Goal: Task Accomplishment & Management: Manage account settings

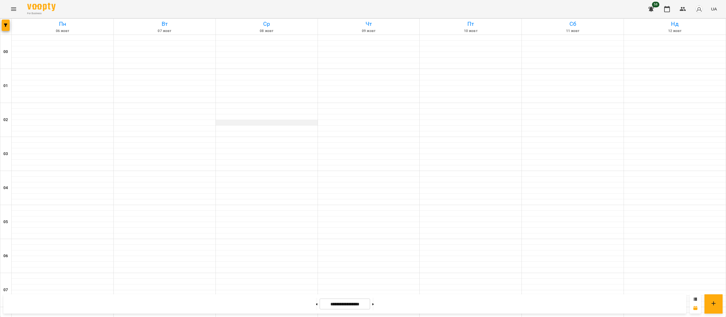
scroll to position [382, 0]
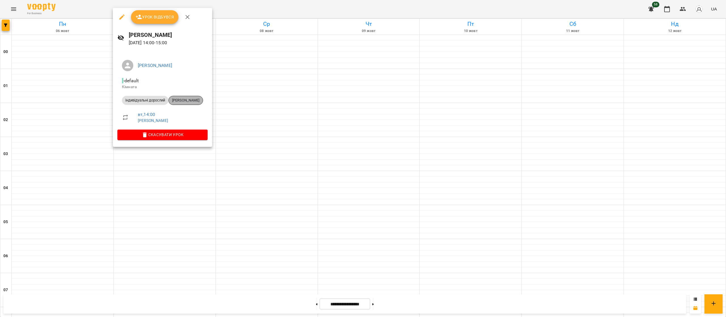
click at [183, 98] on span "[PERSON_NAME]" at bounding box center [186, 100] width 34 height 5
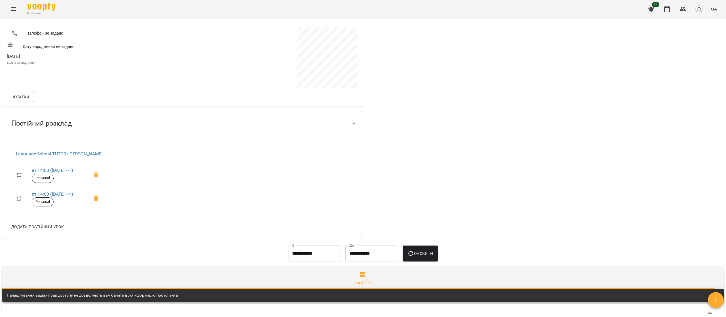
scroll to position [83, 0]
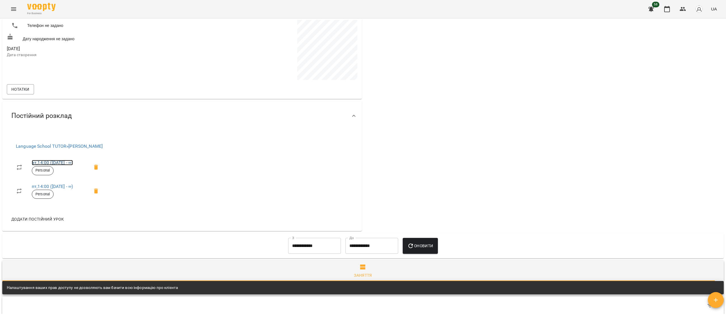
click at [58, 162] on link "вт , 14:00 ([DATE] - ∞)" at bounding box center [52, 162] width 41 height 5
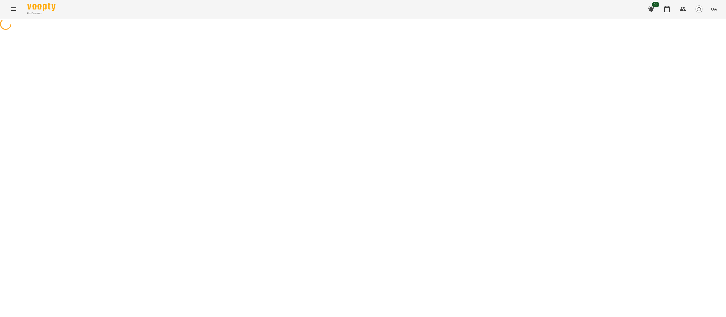
select select "*"
select select "**********"
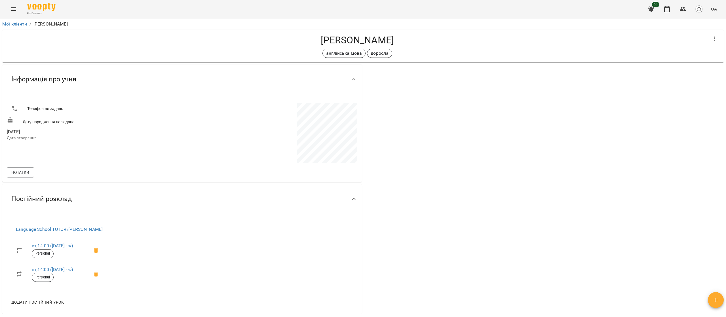
click at [656, 4] on span "58" at bounding box center [655, 5] width 7 height 6
click at [653, 7] on icon "button" at bounding box center [651, 9] width 7 height 7
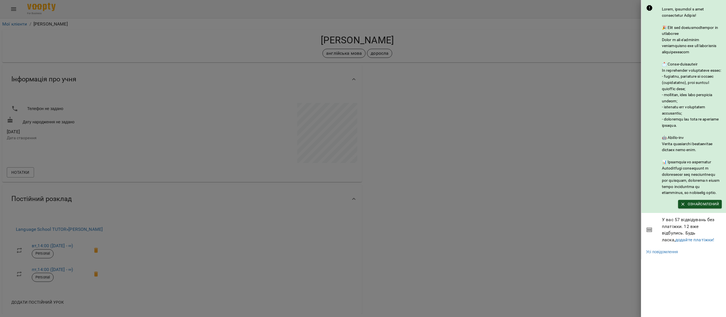
click at [406, 183] on div at bounding box center [363, 158] width 726 height 317
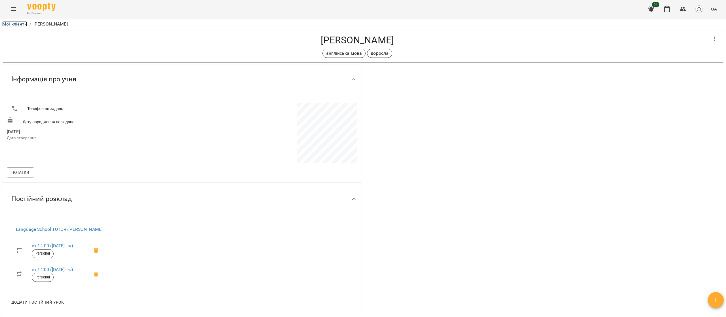
click at [22, 23] on link "Мої клієнти" at bounding box center [14, 23] width 25 height 5
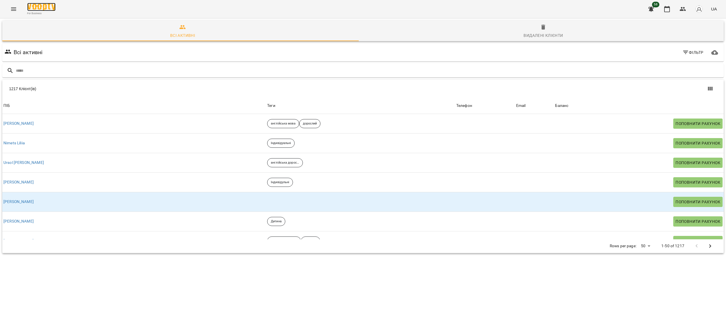
click at [40, 4] on img at bounding box center [41, 7] width 28 height 8
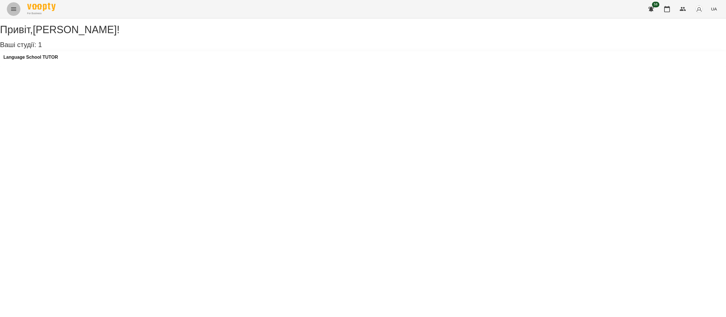
click at [7, 9] on button "Menu" at bounding box center [14, 9] width 14 height 14
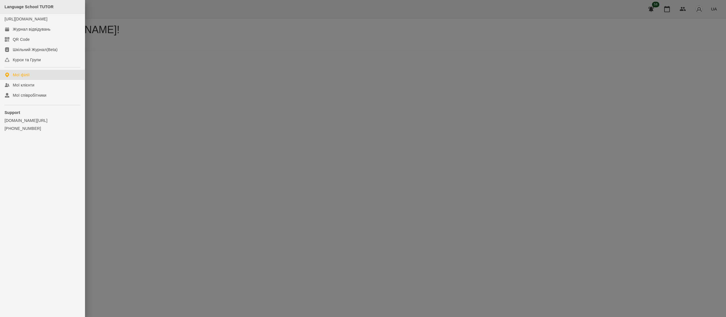
click at [33, 12] on div "Language School TUTOR" at bounding box center [42, 7] width 85 height 14
click at [39, 8] on span "Language School TUTOR" at bounding box center [29, 7] width 49 height 5
click at [37, 28] on div "Журнал відвідувань" at bounding box center [32, 29] width 38 height 6
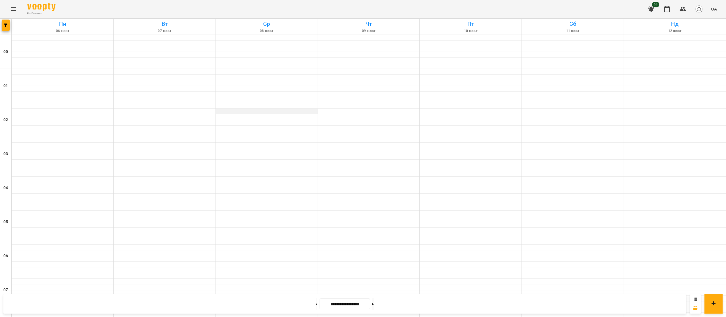
scroll to position [390, 0]
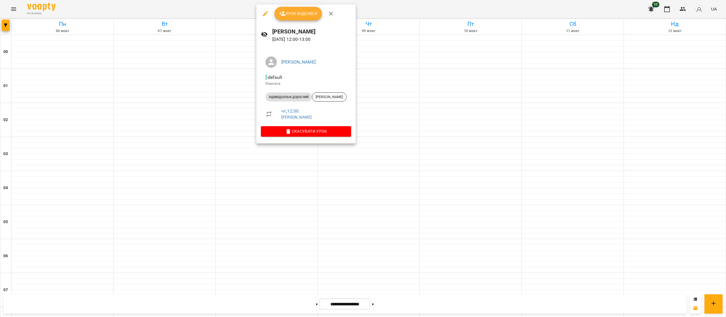
click at [372, 73] on div at bounding box center [363, 158] width 726 height 317
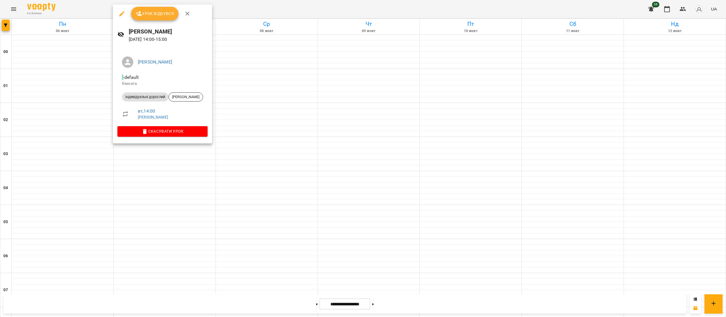
click at [186, 157] on div at bounding box center [363, 158] width 726 height 317
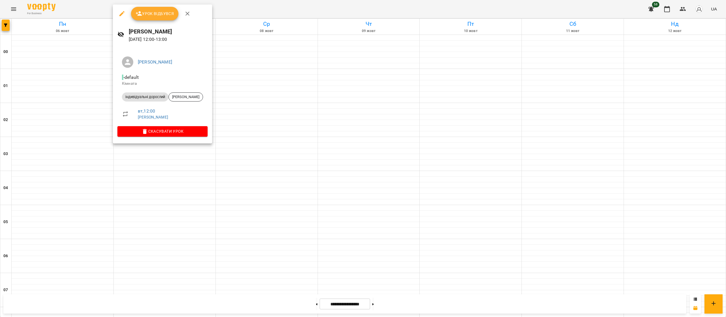
click at [372, 113] on div at bounding box center [363, 158] width 726 height 317
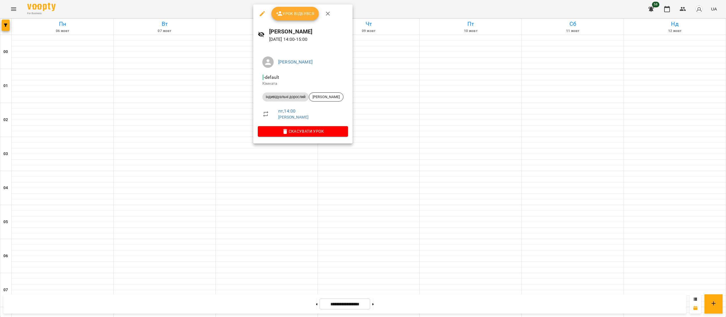
click at [391, 122] on div at bounding box center [363, 158] width 726 height 317
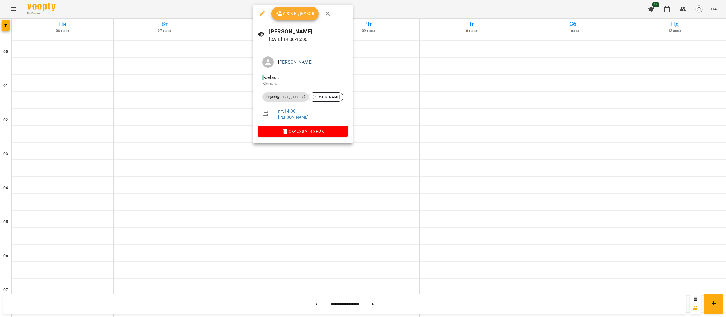
click at [285, 60] on link "[PERSON_NAME]" at bounding box center [295, 61] width 34 height 5
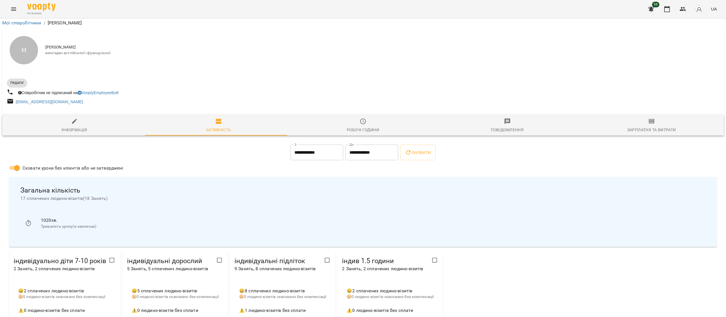
scroll to position [147, 0]
click at [159, 257] on span "індивідуальні дорослий" at bounding box center [170, 261] width 87 height 9
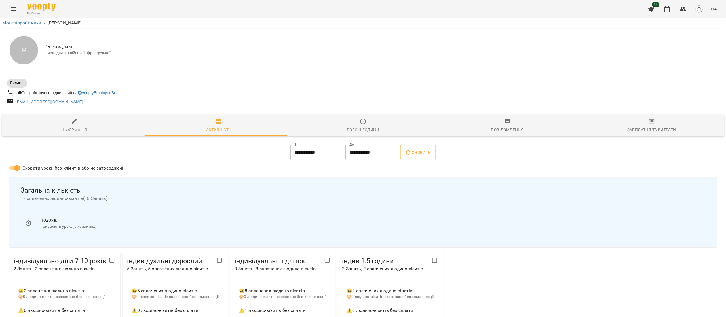
scroll to position [121, 0]
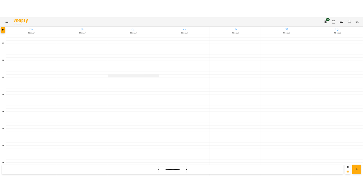
scroll to position [526, 0]
